Goal: Feedback & Contribution: Submit feedback/report problem

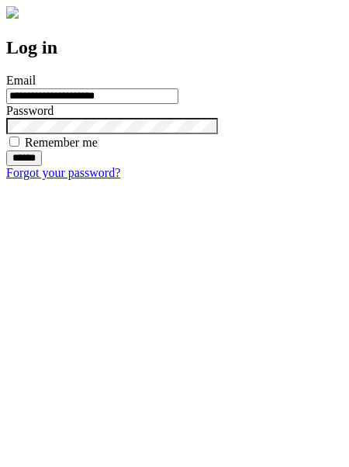
type input "**********"
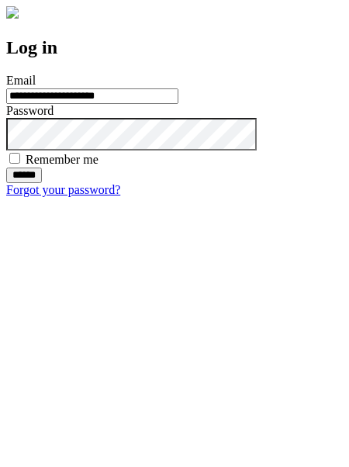
click at [42, 183] on input "******" at bounding box center [24, 176] width 36 height 16
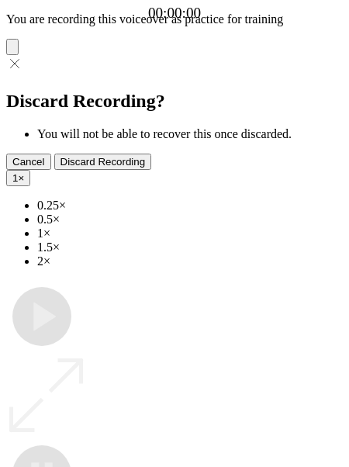
type input "**********"
